Goal: Navigation & Orientation: Find specific page/section

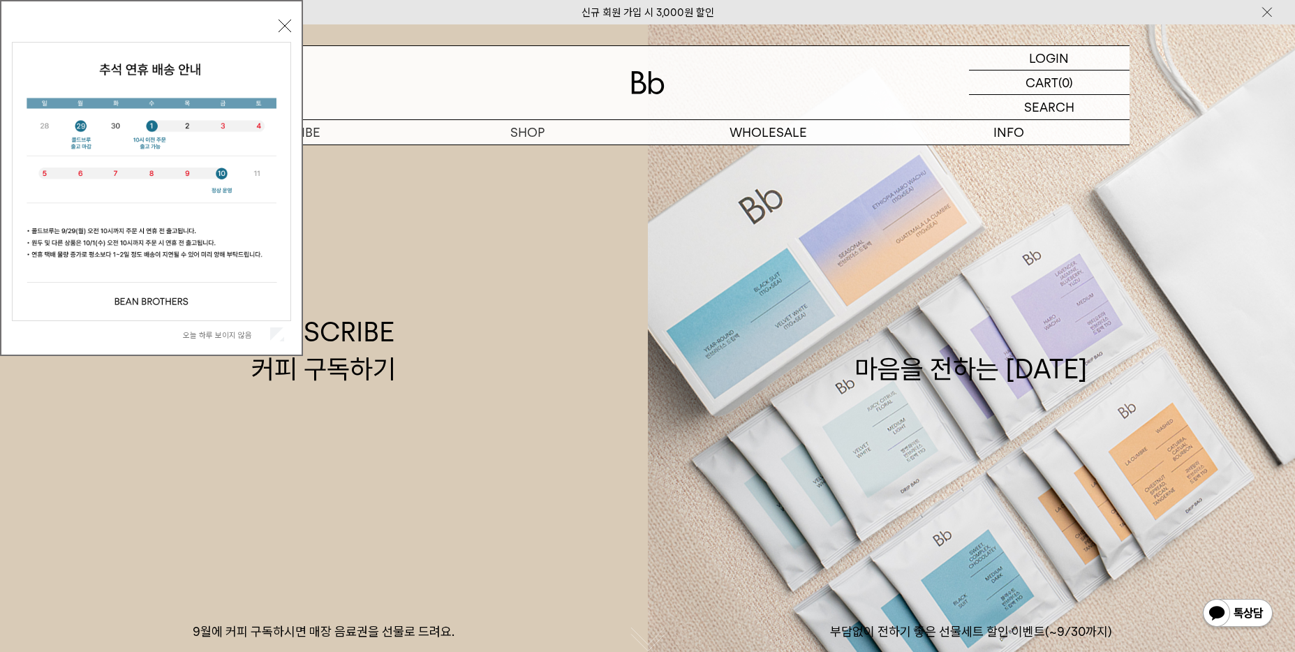
click at [234, 334] on label "오늘 하루 보이지 않음" at bounding box center [225, 335] width 84 height 10
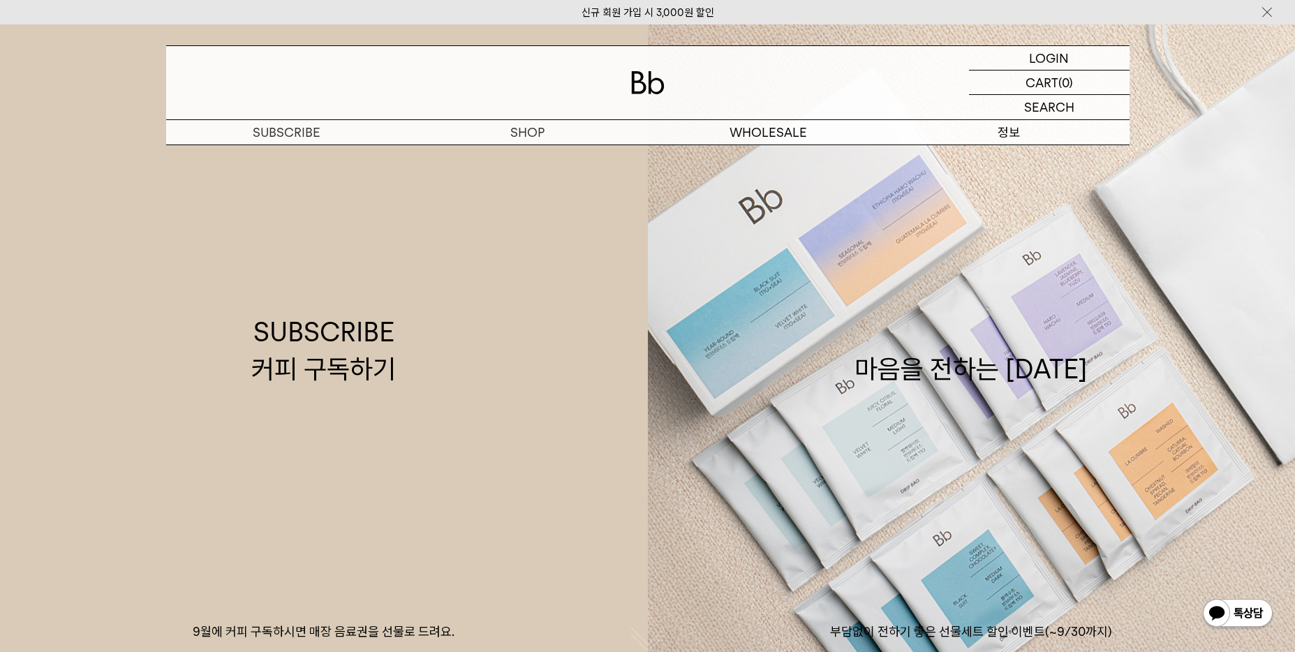
click at [1017, 129] on p "정보" at bounding box center [1009, 132] width 241 height 24
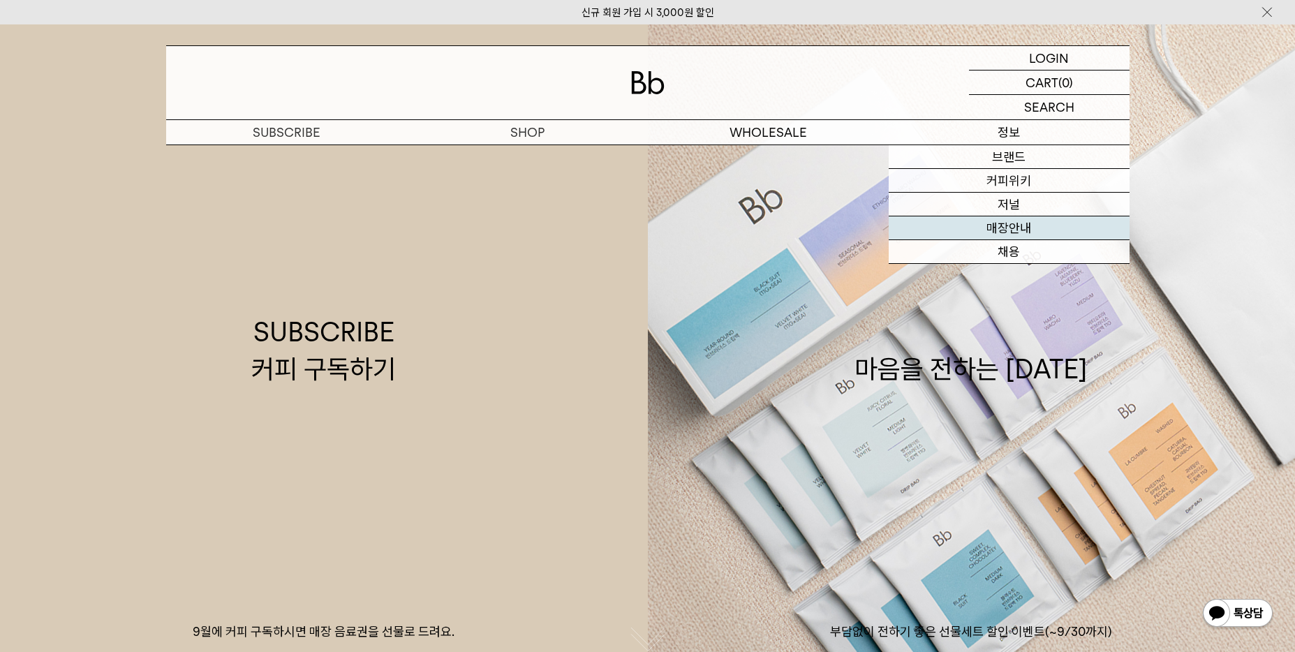
click at [1019, 230] on link "매장안내" at bounding box center [1009, 228] width 241 height 24
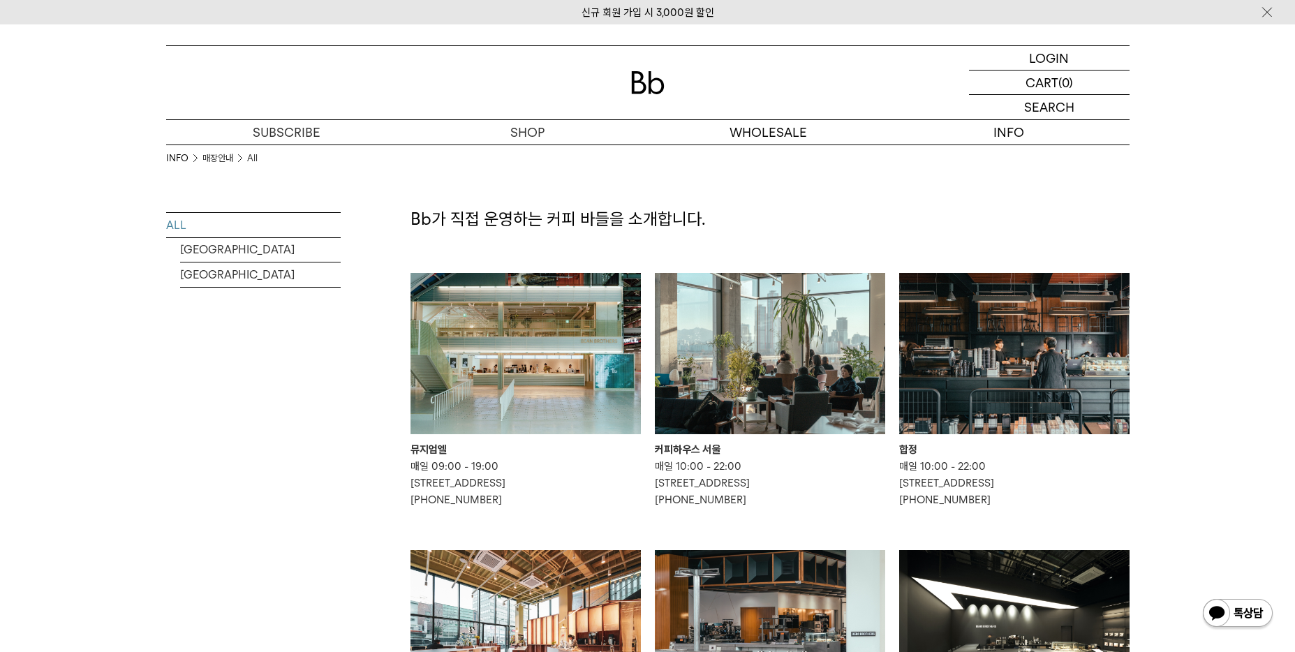
click at [552, 392] on img at bounding box center [526, 353] width 230 height 161
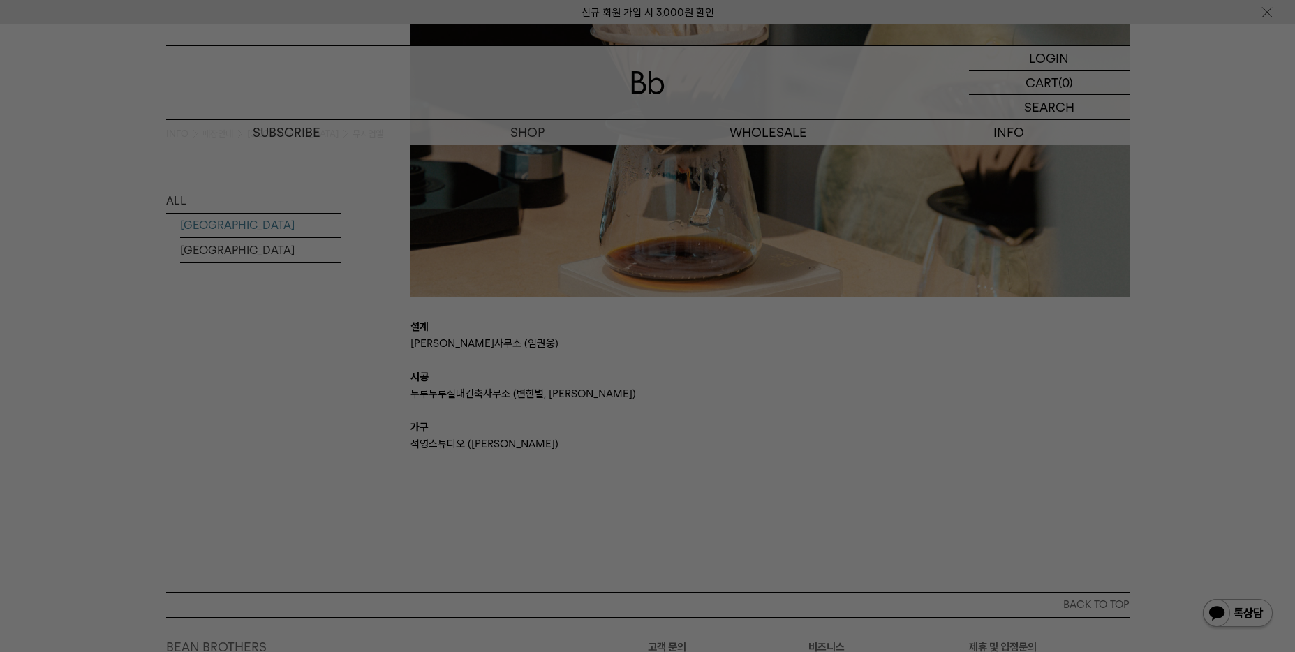
scroll to position [2998, 0]
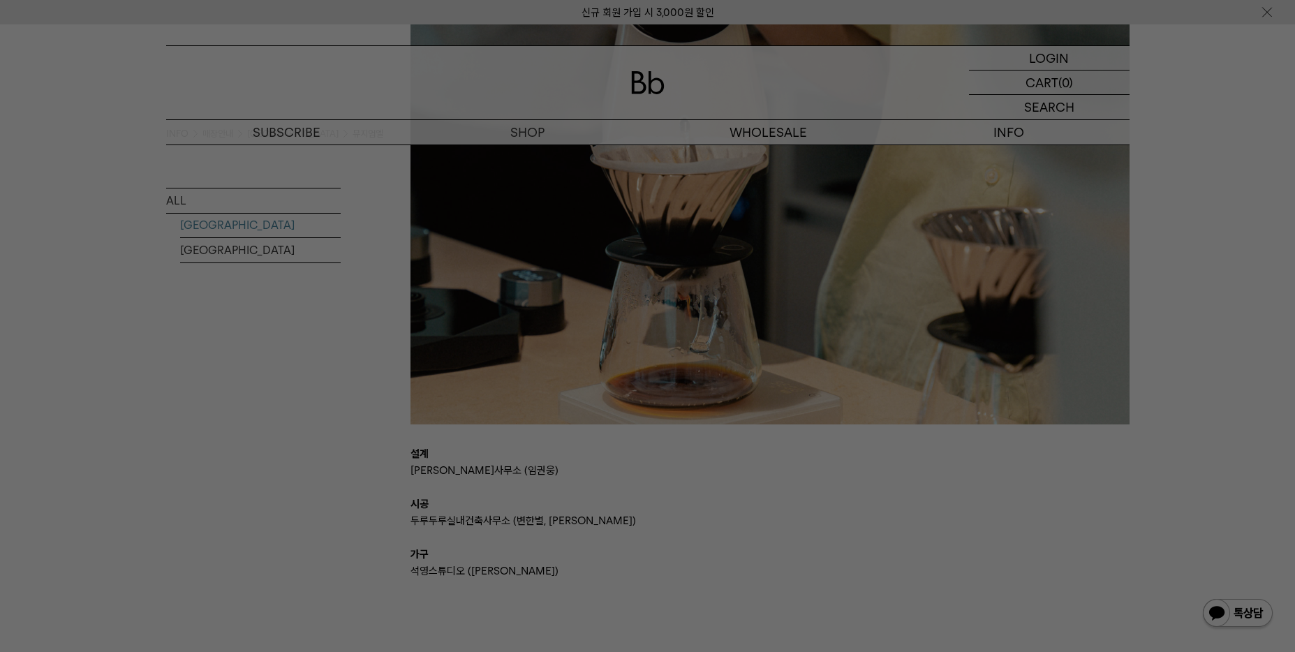
click at [1213, 98] on div at bounding box center [647, 326] width 1295 height 652
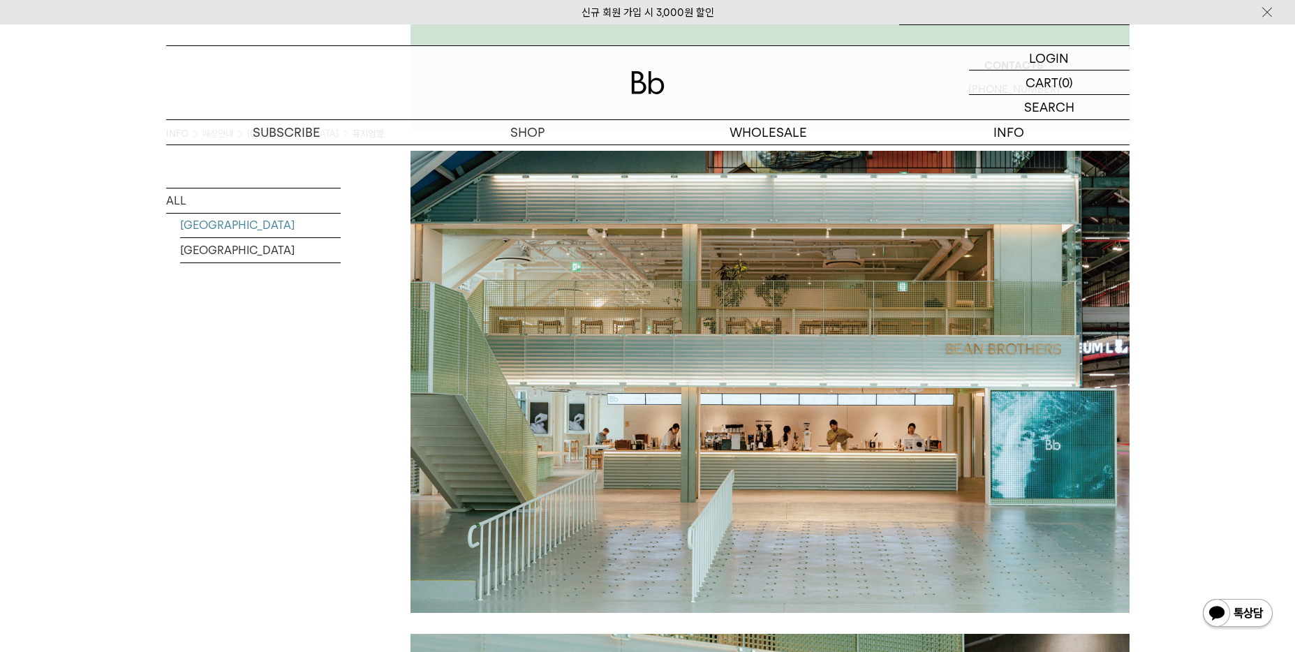
scroll to position [366, 0]
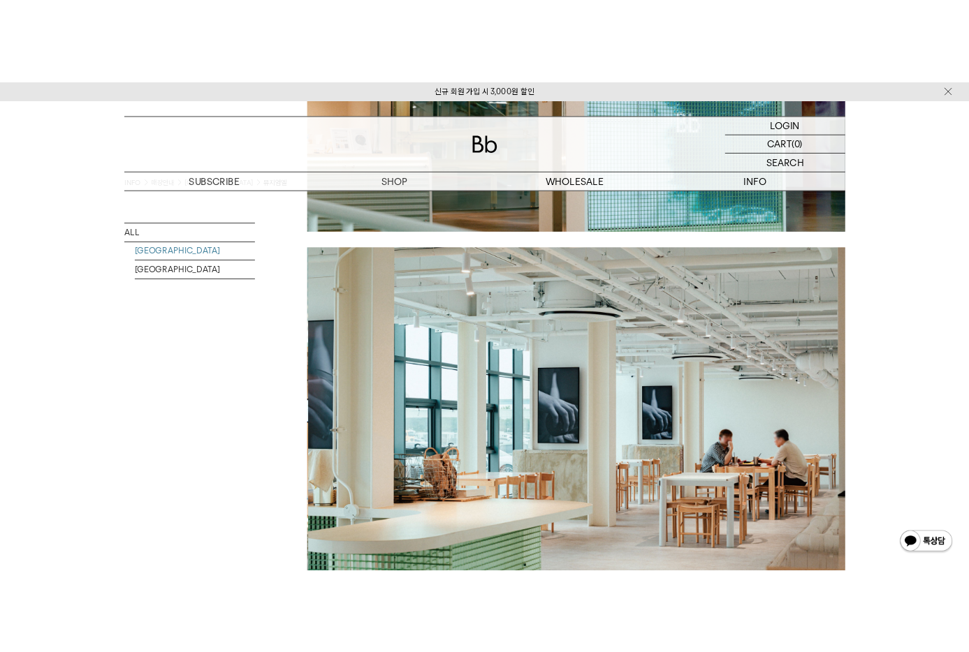
scroll to position [1417, 0]
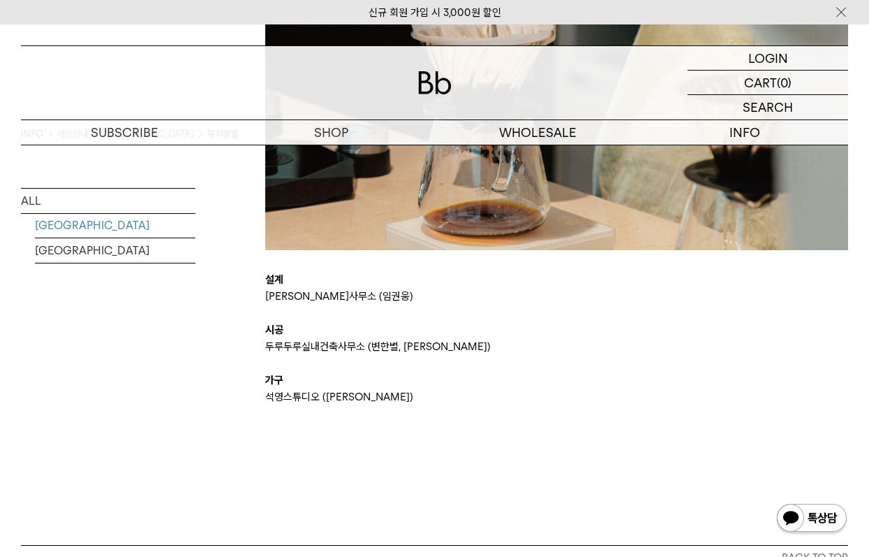
scroll to position [2515, 0]
